Goal: Information Seeking & Learning: Learn about a topic

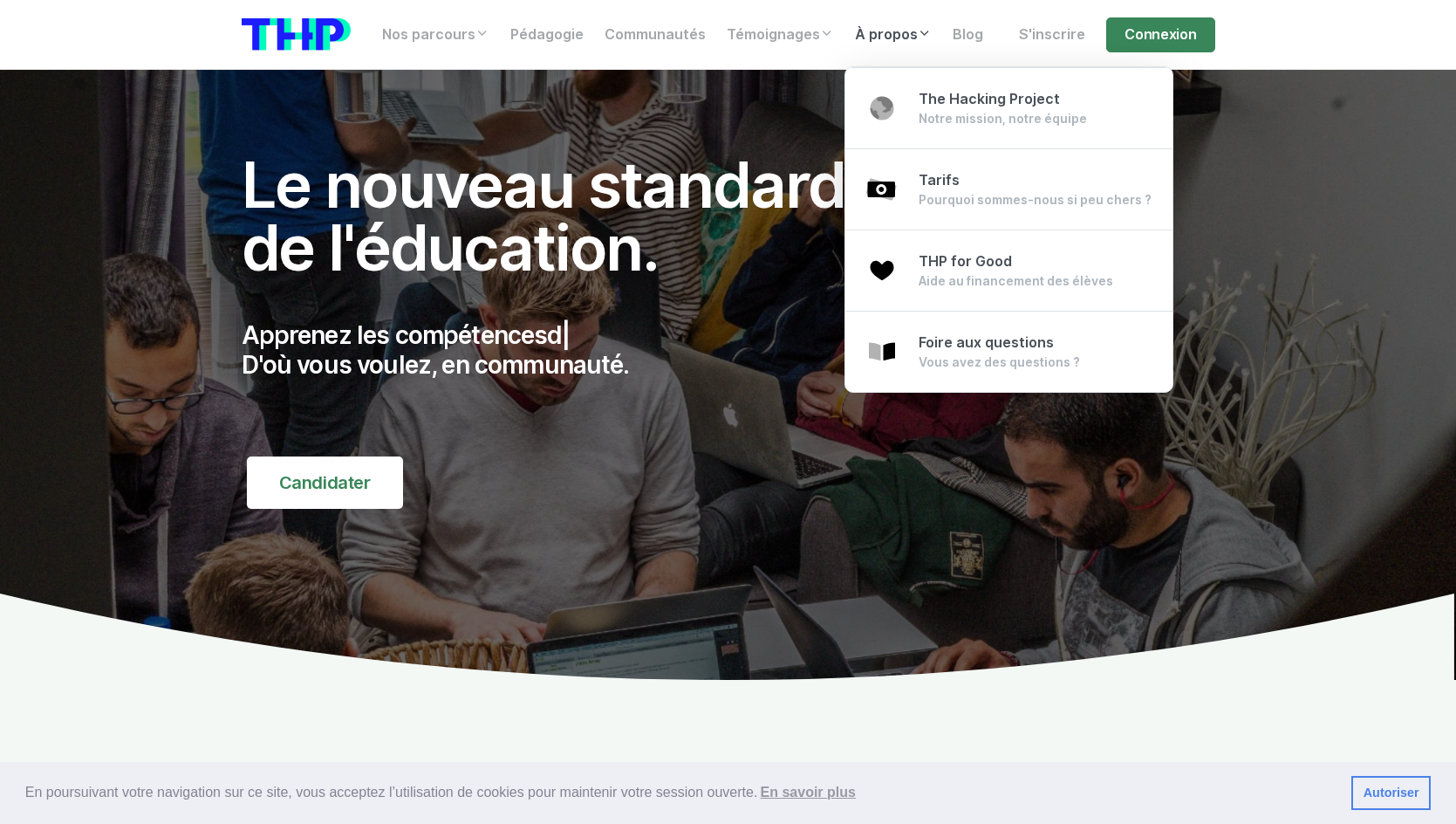
click at [904, 43] on link "À propos" at bounding box center [894, 35] width 98 height 35
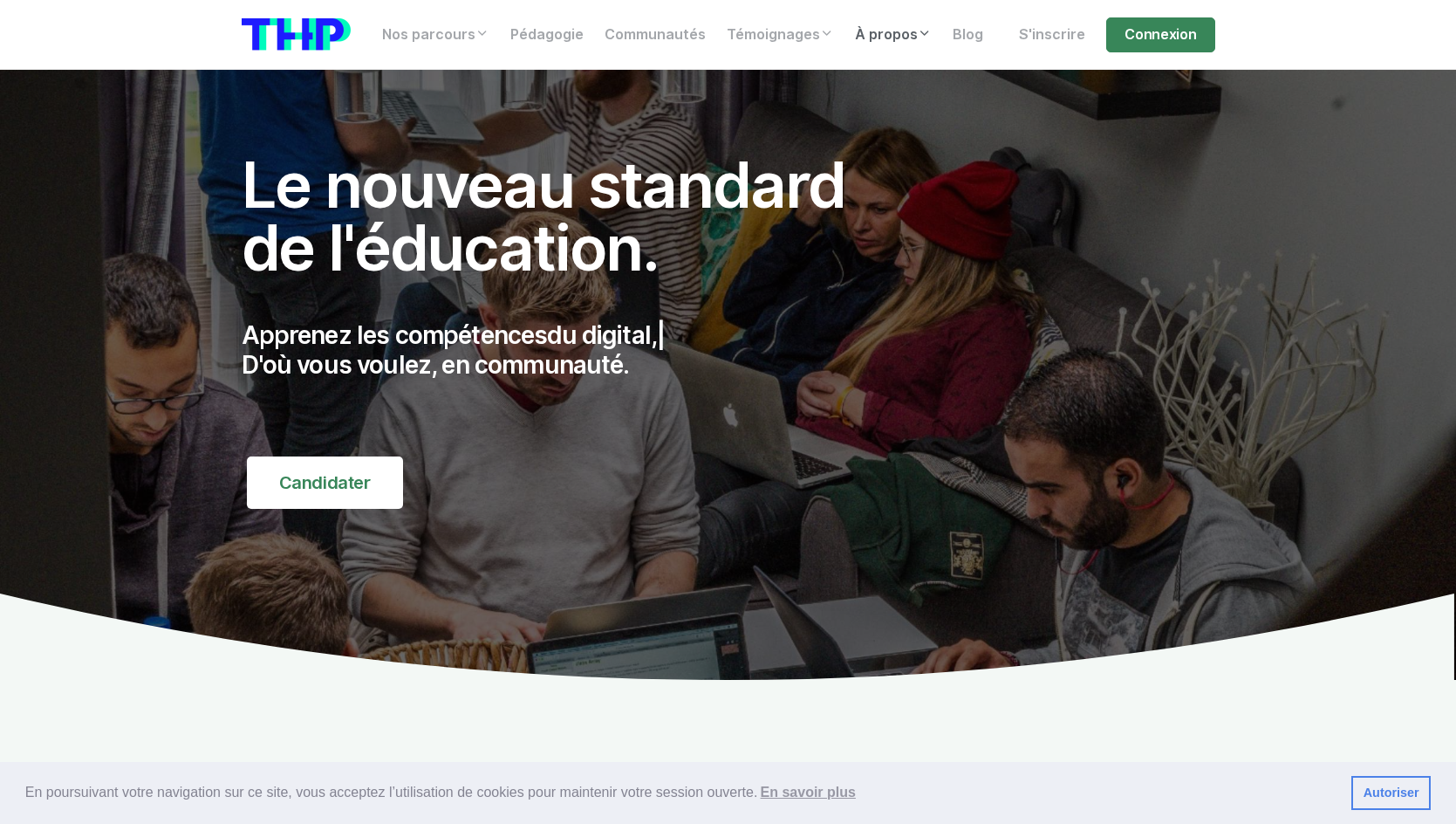
click at [925, 30] on icon at bounding box center [925, 33] width 14 height 14
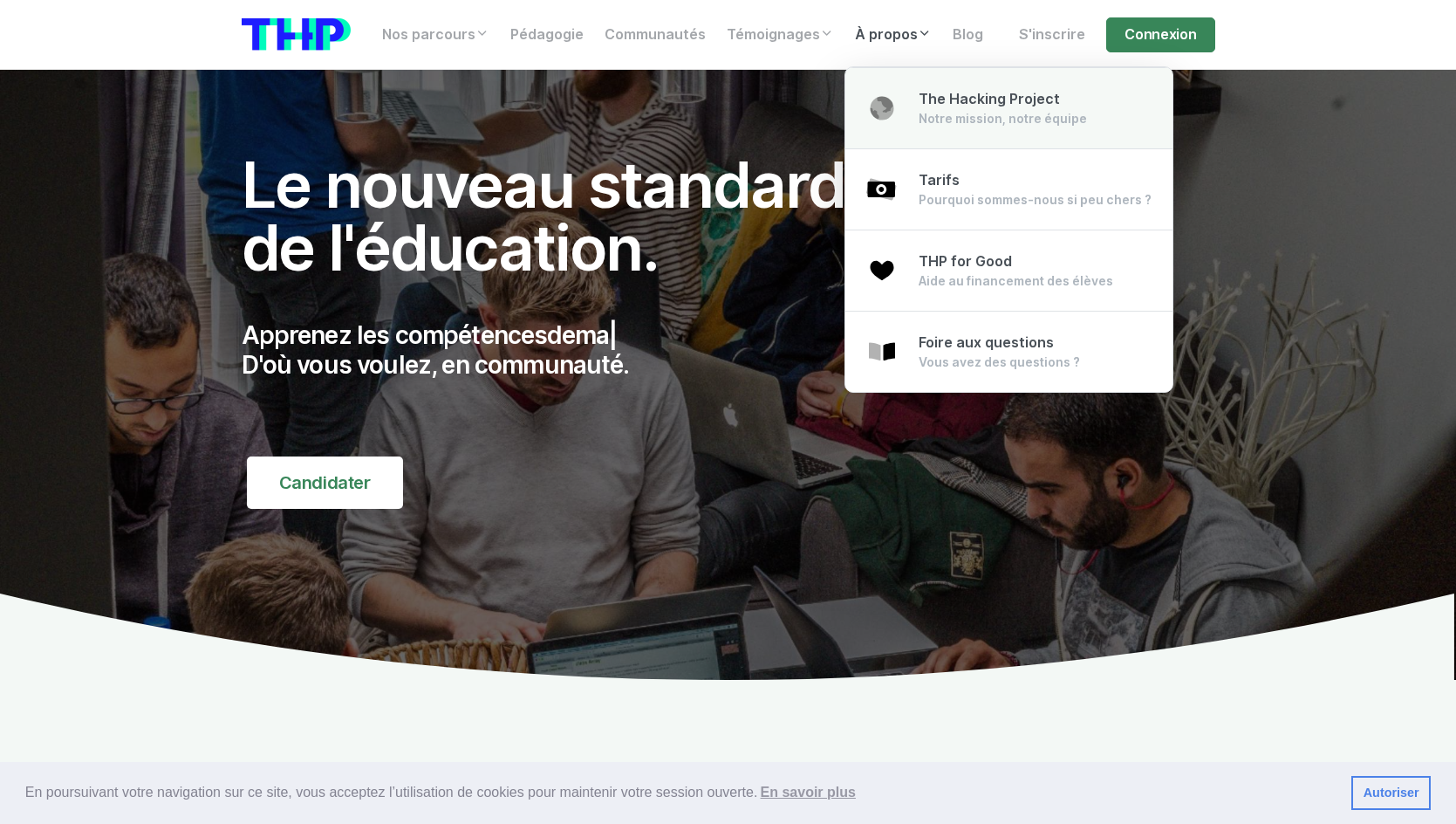
click at [992, 94] on span "The Hacking Project" at bounding box center [989, 99] width 141 height 16
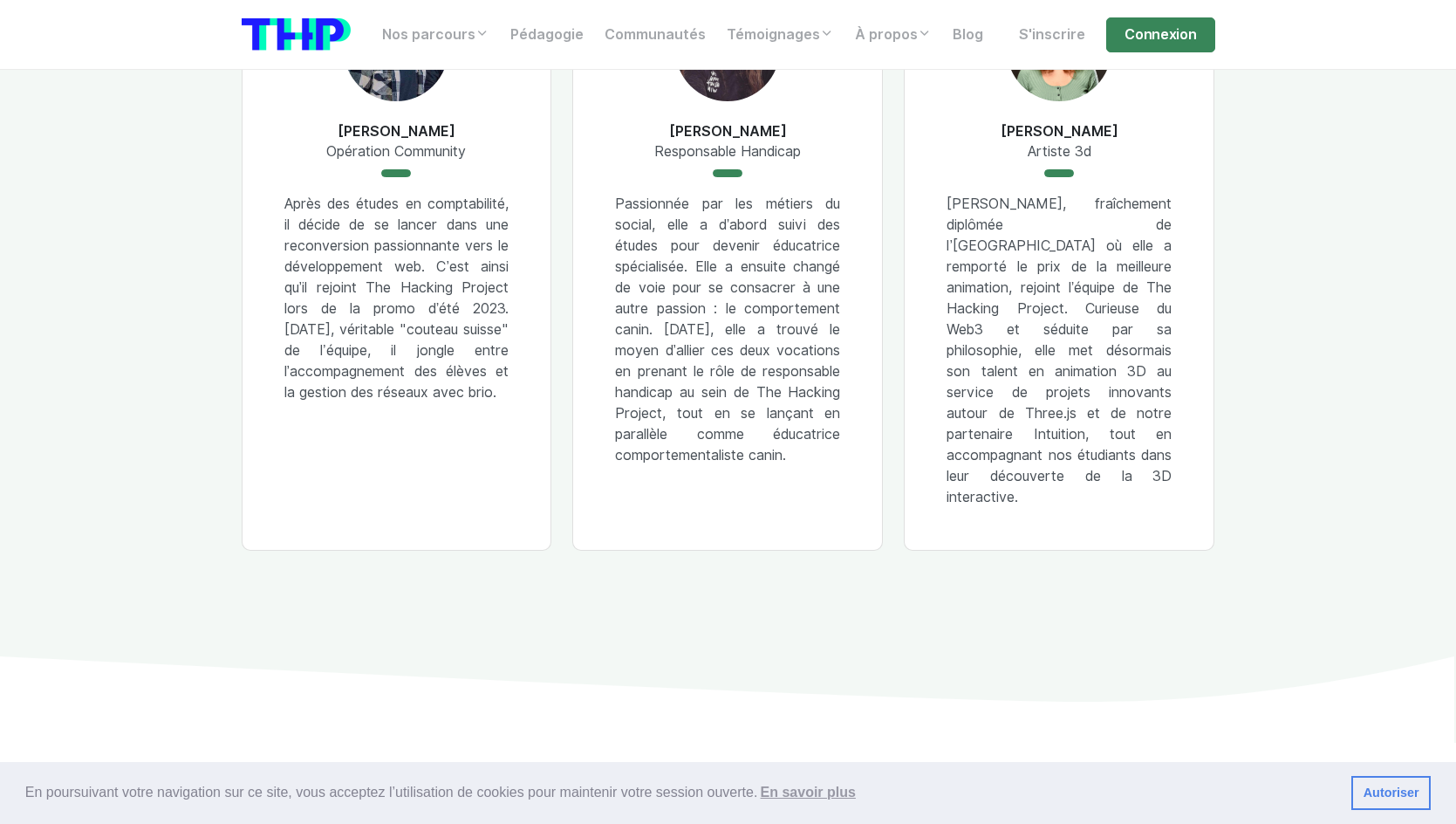
scroll to position [1745, 0]
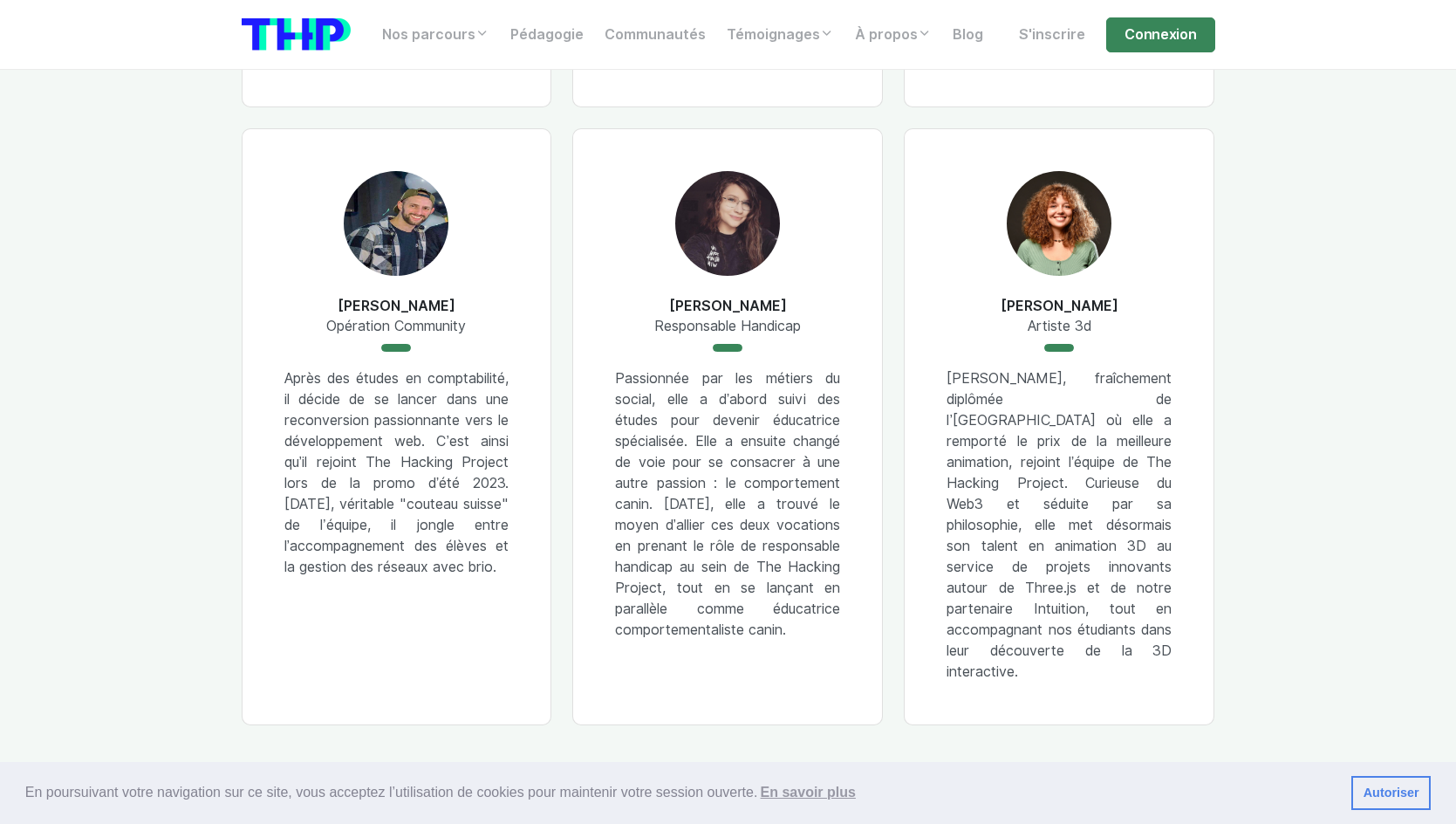
click at [399, 382] on div "[PERSON_NAME] Opération Community Après des études en comptabilité, il décide d…" at bounding box center [397, 427] width 311 height 597
